Goal: Check status: Check status

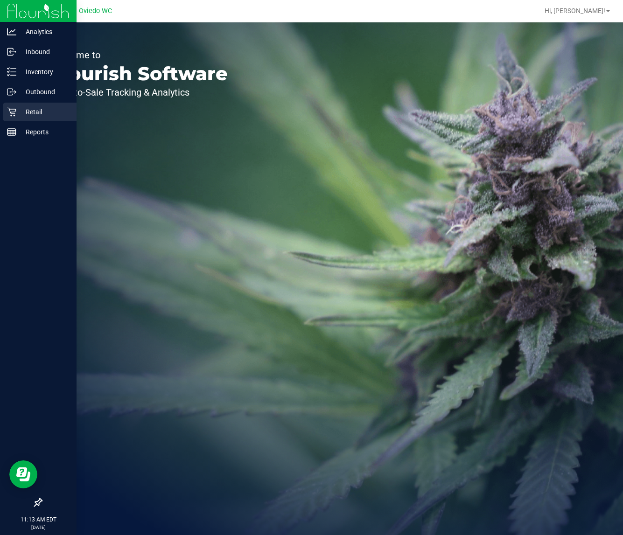
click at [10, 113] on icon at bounding box center [11, 112] width 9 height 9
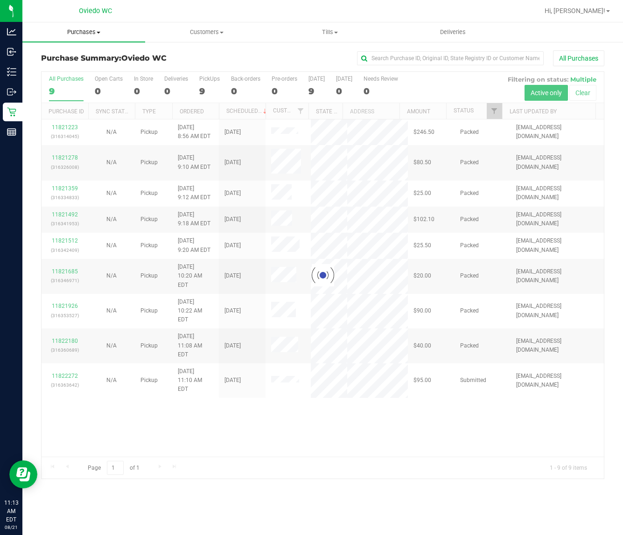
click at [89, 29] on span "Purchases" at bounding box center [83, 32] width 123 height 8
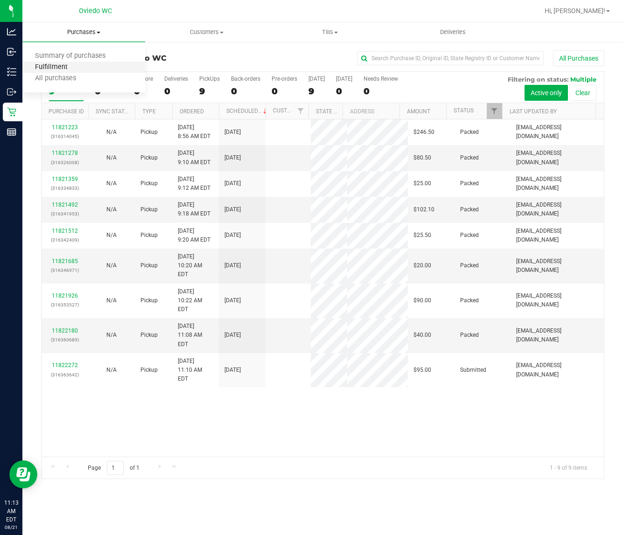
click at [72, 65] on span "Fulfillment" at bounding box center [51, 67] width 58 height 8
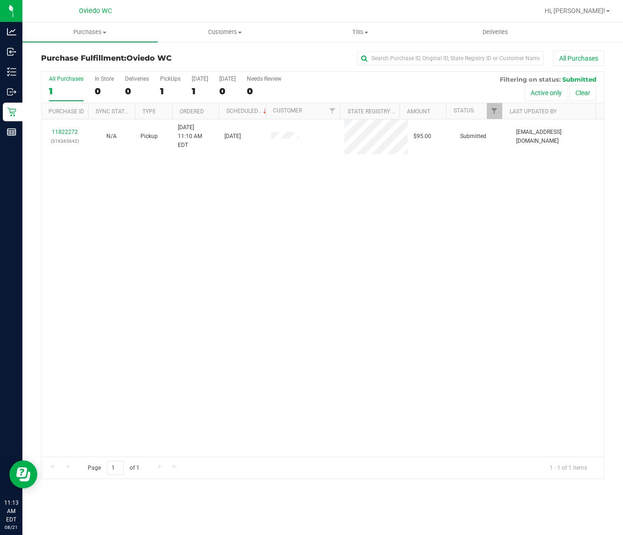
click at [183, 316] on div "11822272 (316363642) N/A Pickup [DATE] 11:10 AM EDT 8/21/2025 $95.00 Submitted …" at bounding box center [323, 289] width 563 height 338
